Goal: Task Accomplishment & Management: Manage account settings

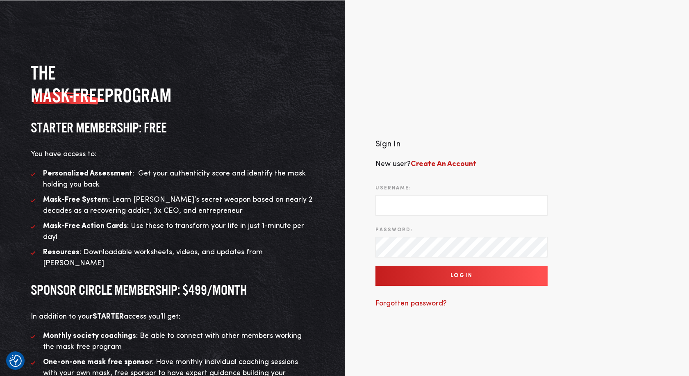
click at [444, 197] on input "Username:" at bounding box center [461, 205] width 172 height 20
type input "[EMAIL_ADDRESS][DOMAIN_NAME]"
